Goal: Information Seeking & Learning: Learn about a topic

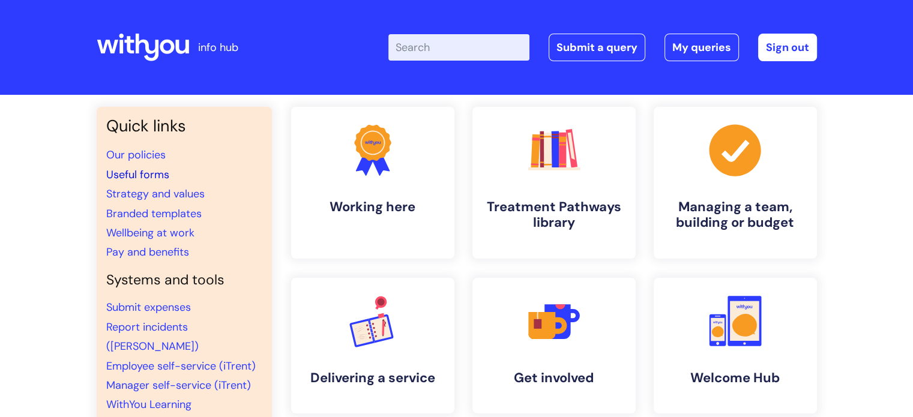
click at [155, 175] on link "Useful forms" at bounding box center [137, 175] width 63 height 14
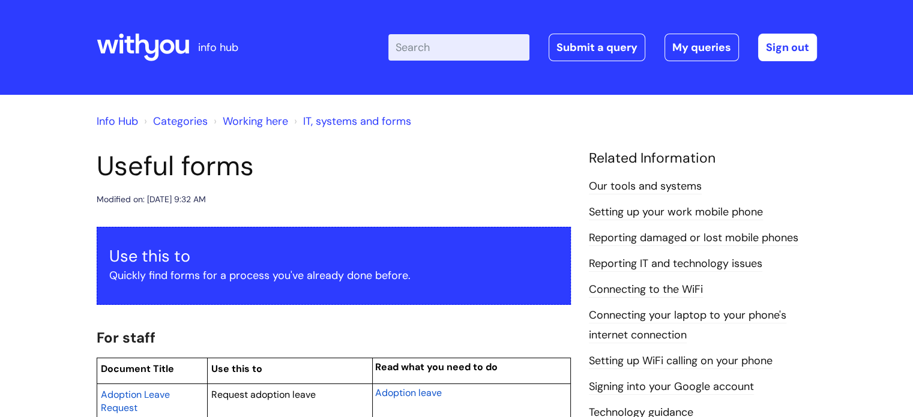
click at [128, 121] on link "Info Hub" at bounding box center [117, 121] width 41 height 14
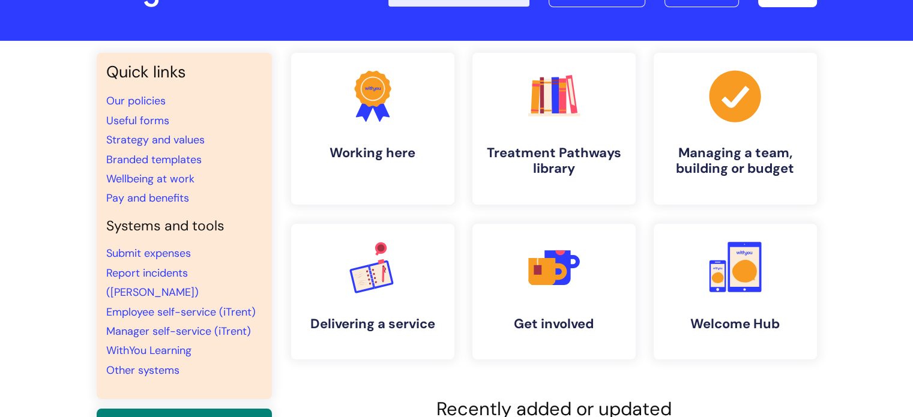
scroll to position [55, 0]
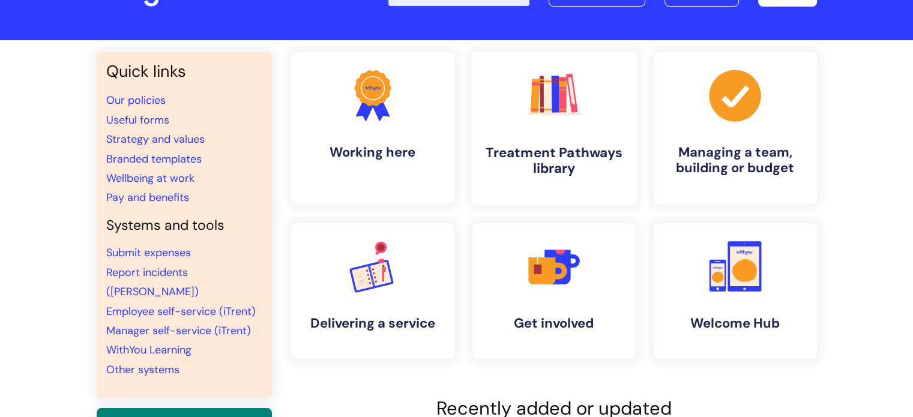
click at [561, 158] on h4 "Treatment Pathways library" at bounding box center [554, 161] width 146 height 32
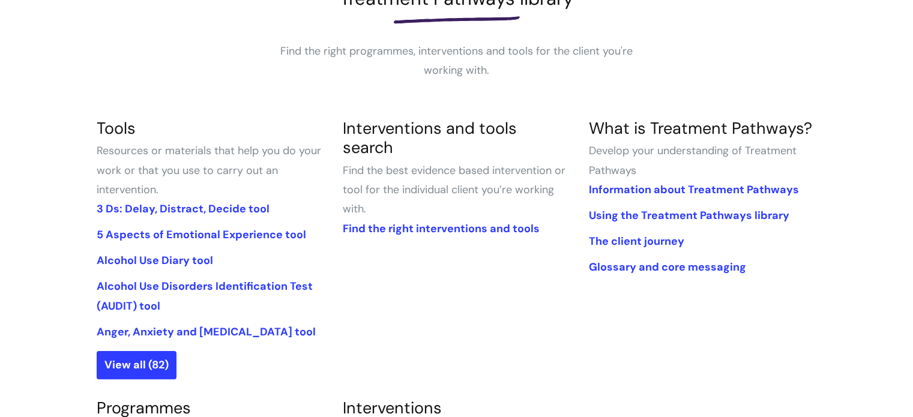
scroll to position [202, 0]
click at [124, 363] on link "View all (82)" at bounding box center [137, 365] width 80 height 28
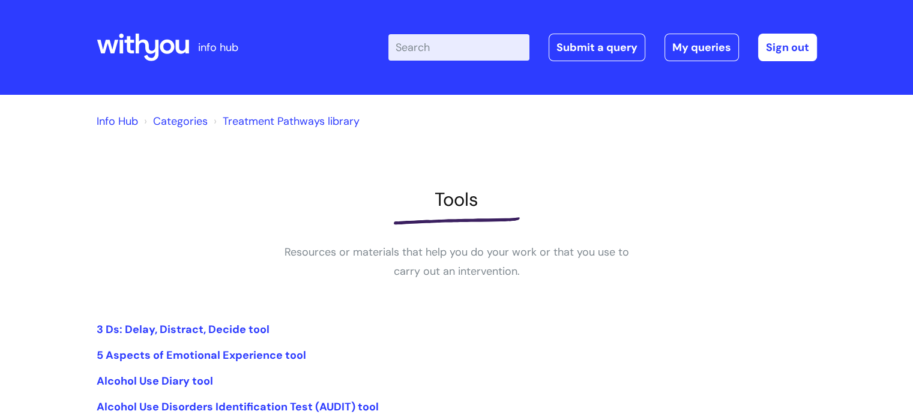
click at [439, 39] on input "Enter your search term here..." at bounding box center [458, 47] width 141 height 26
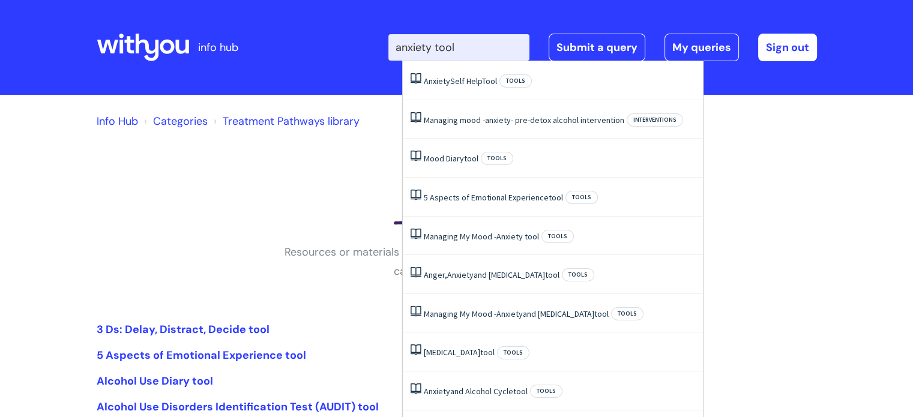
type input "anxiety tool"
click button "Search" at bounding box center [0, 0] width 0 height 0
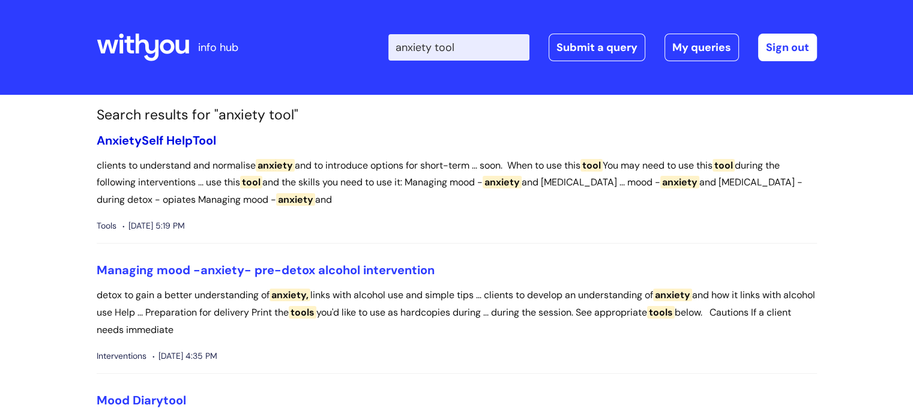
click at [159, 143] on link "Anxiety Self Help Tool" at bounding box center [156, 141] width 119 height 16
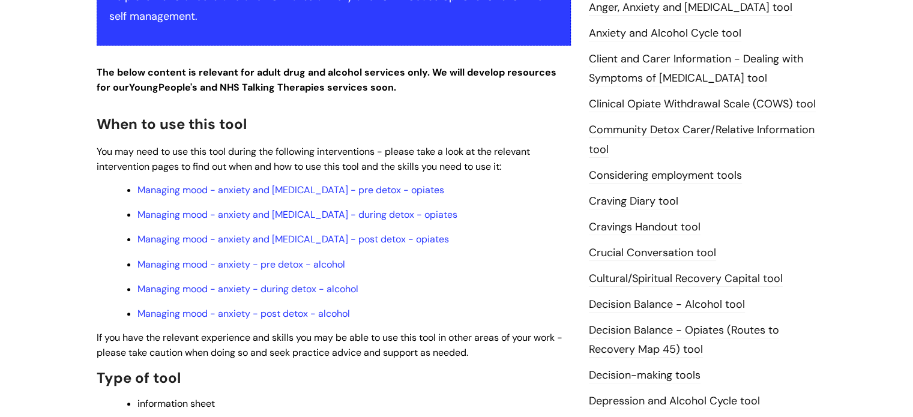
scroll to position [300, 0]
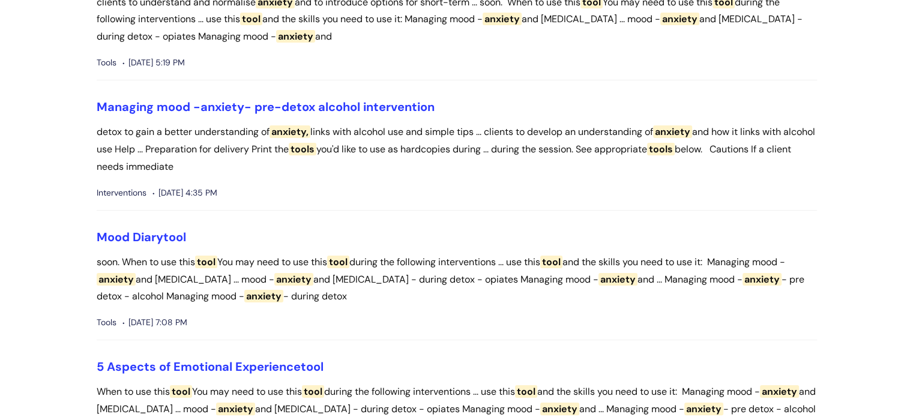
scroll to position [175, 0]
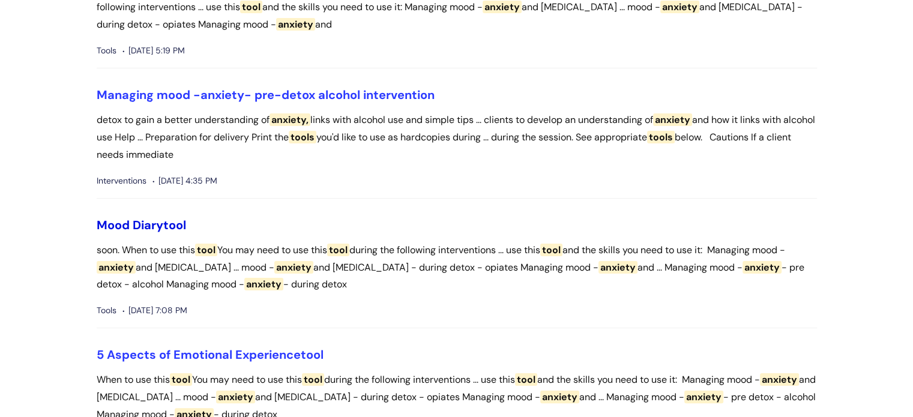
click at [160, 228] on link "Mood Diary tool" at bounding box center [141, 225] width 89 height 16
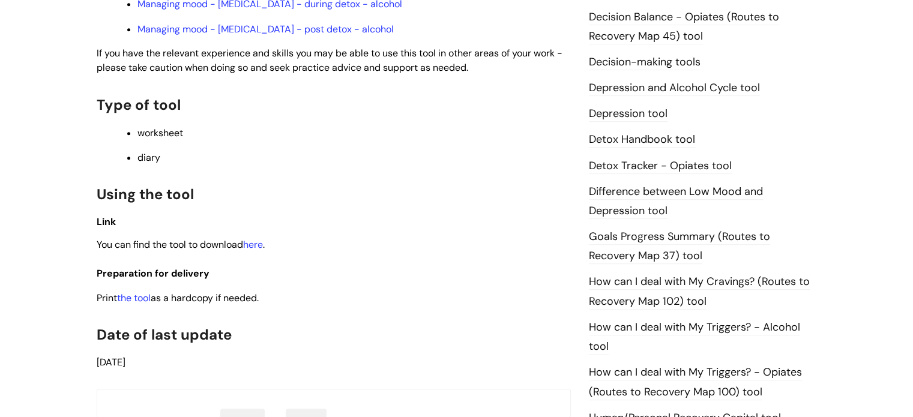
scroll to position [642, 0]
click at [257, 250] on link "here" at bounding box center [253, 243] width 20 height 13
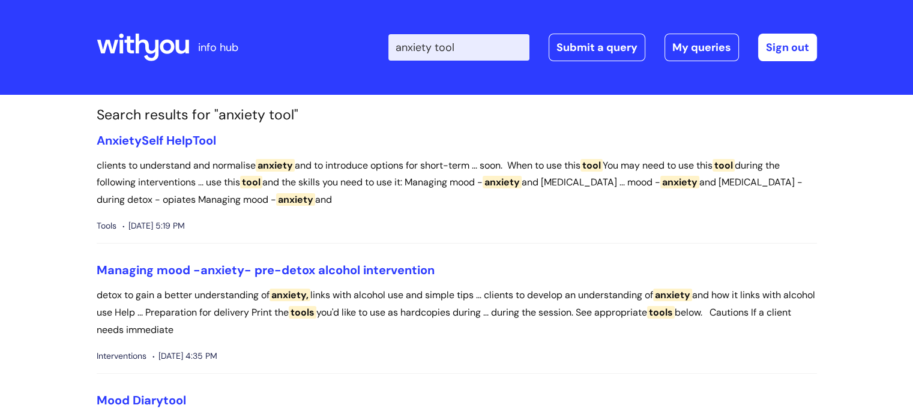
click at [482, 48] on input "anxiety tool" at bounding box center [458, 47] width 141 height 26
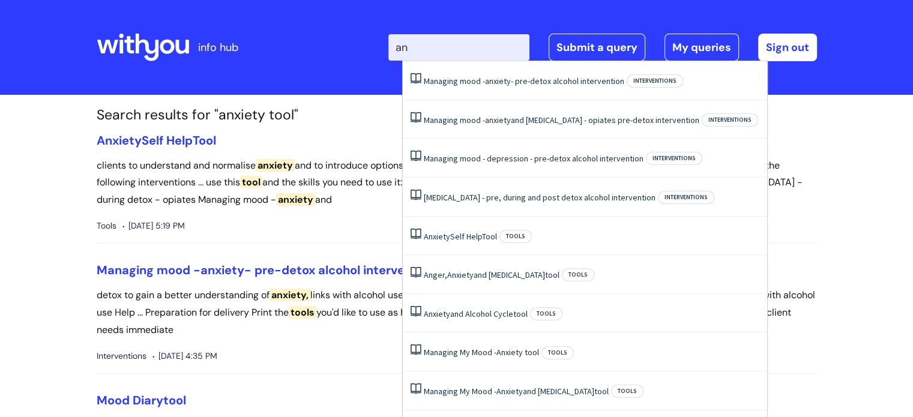
type input "a"
click at [482, 48] on input "Enter your search term here..." at bounding box center [458, 47] width 141 height 26
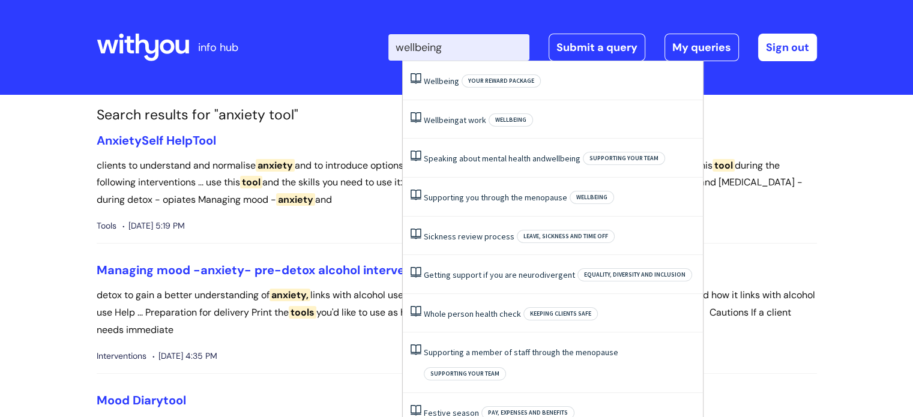
type input "wellbeing"
click button "Search" at bounding box center [0, 0] width 0 height 0
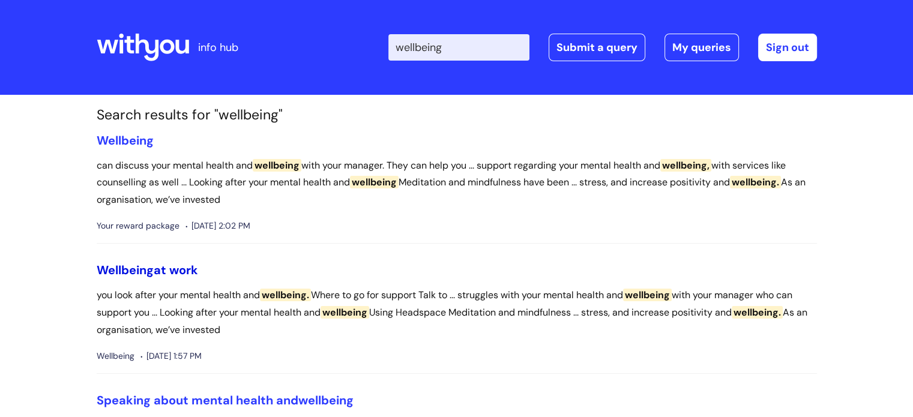
click at [191, 267] on link "Wellbeing at work" at bounding box center [147, 270] width 101 height 16
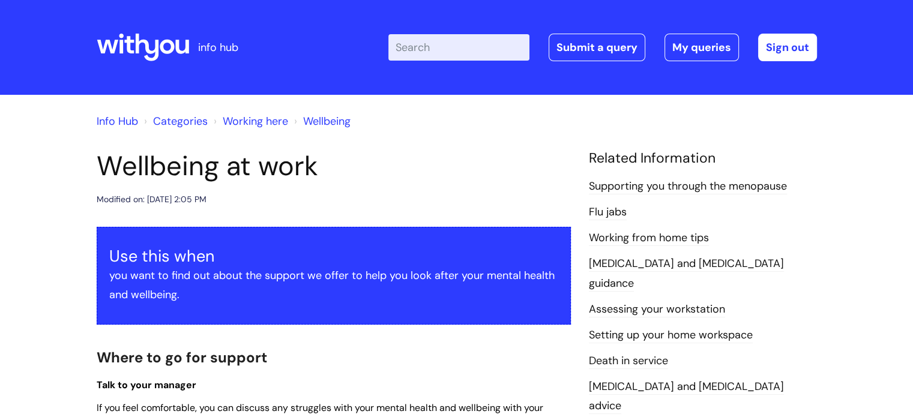
click at [160, 49] on icon at bounding box center [167, 47] width 14 height 14
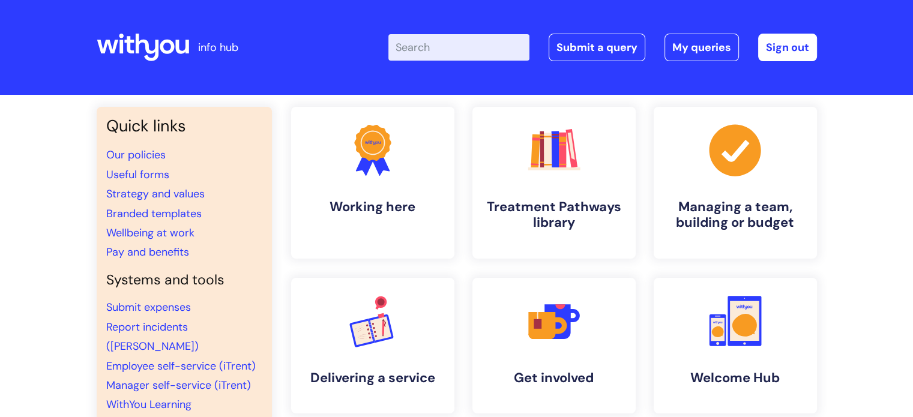
click at [438, 43] on input "Enter your search term here..." at bounding box center [458, 47] width 141 height 26
